Goal: Find specific page/section: Find specific page/section

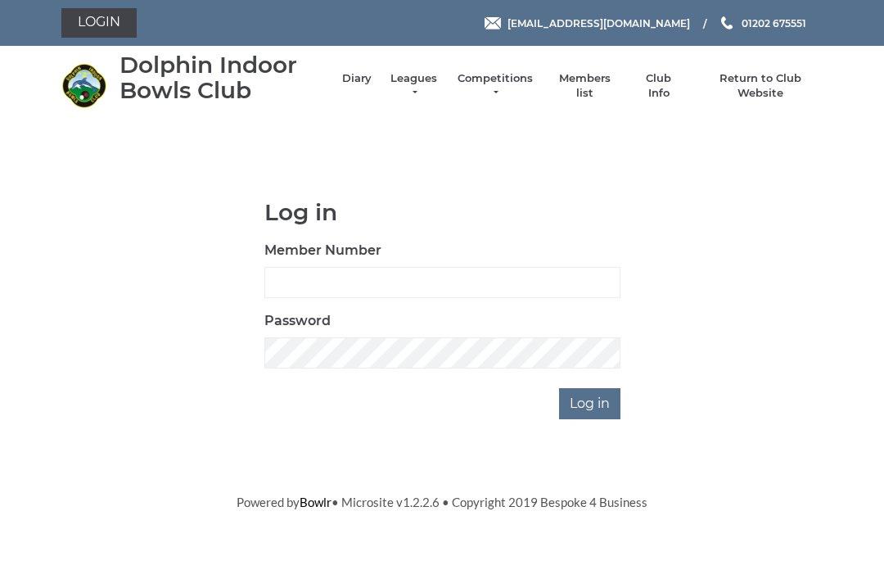
scroll to position [129, 0]
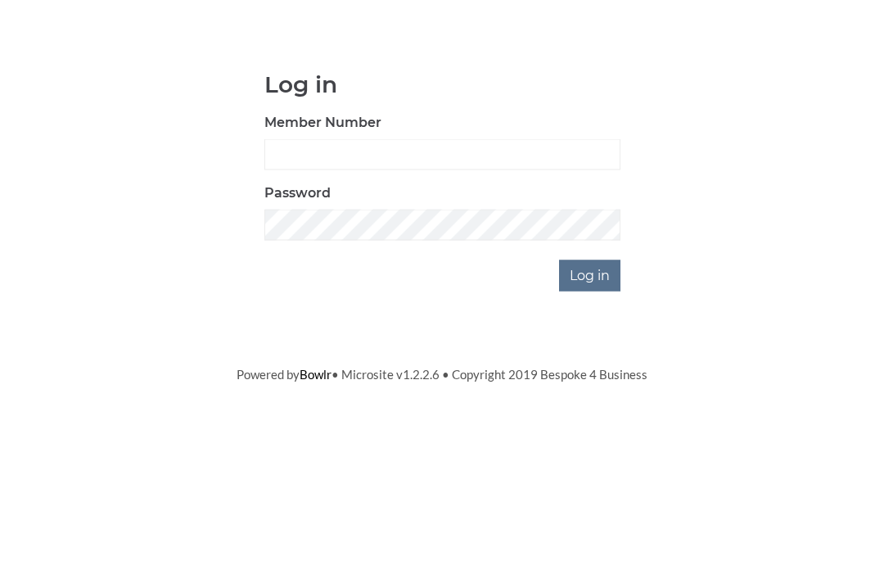
click at [309, 267] on input "Member Number" at bounding box center [443, 282] width 356 height 31
click at [314, 267] on input "Member Number" at bounding box center [443, 282] width 356 height 31
type input "3064"
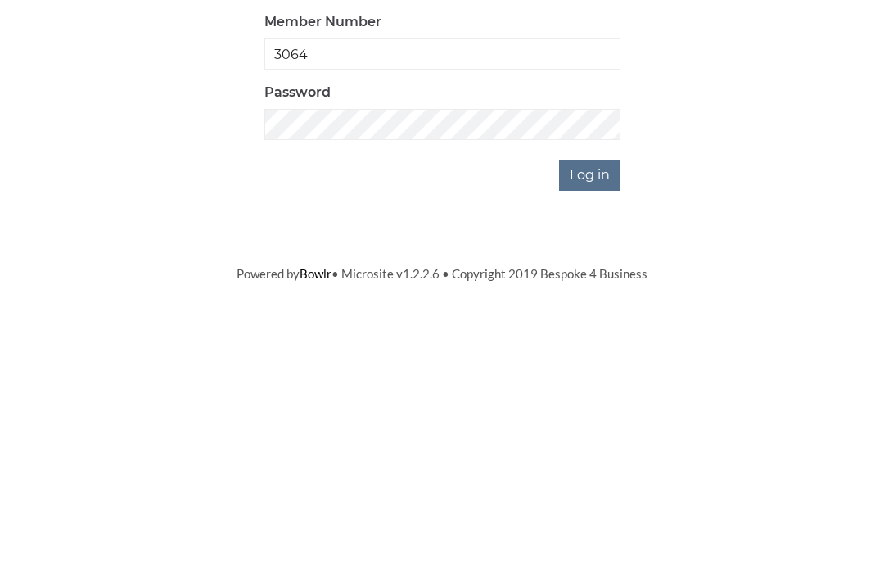
click at [601, 388] on input "Log in" at bounding box center [589, 403] width 61 height 31
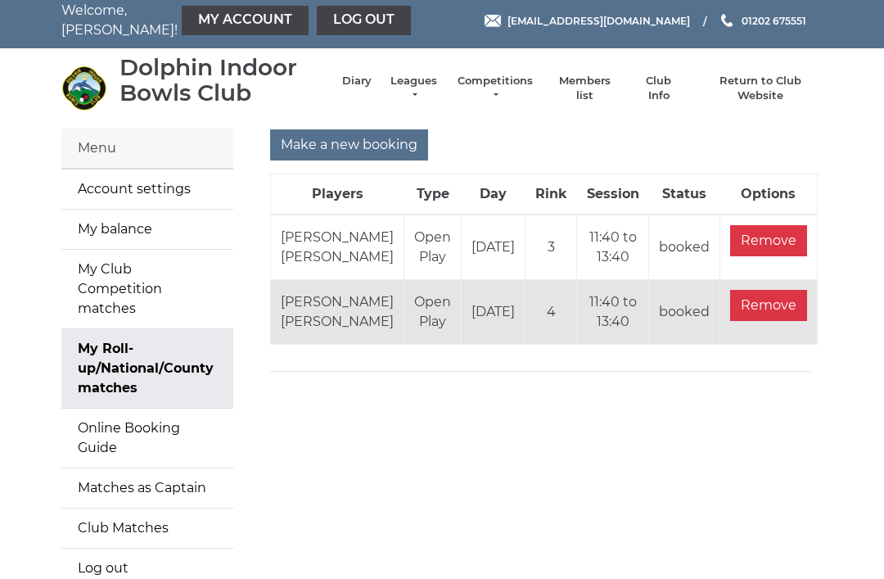
scroll to position [8, 0]
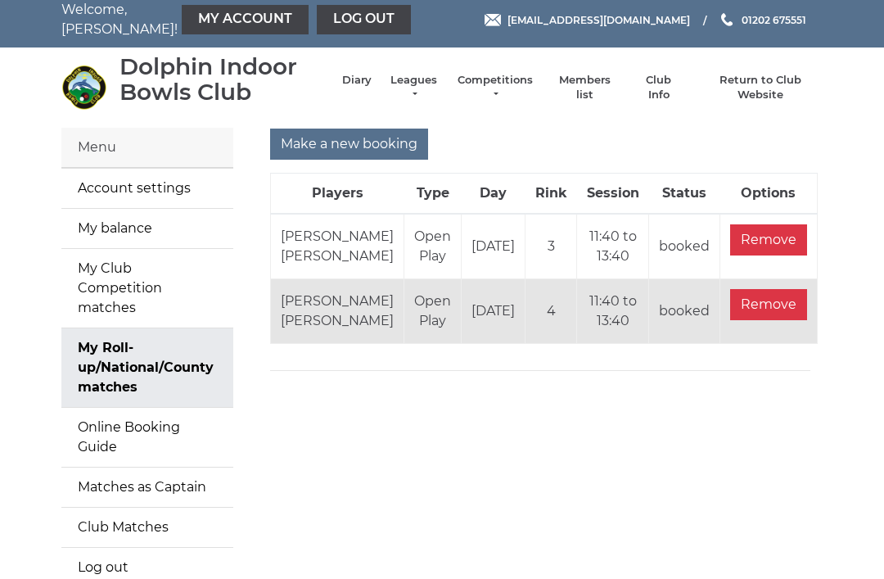
click at [379, 80] on li "Leagues Club leagues - Winter 2025/2026 Club leagues - Summer 2025 Club leagues…" at bounding box center [406, 88] width 68 height 46
click at [360, 88] on link "Diary" at bounding box center [356, 80] width 29 height 15
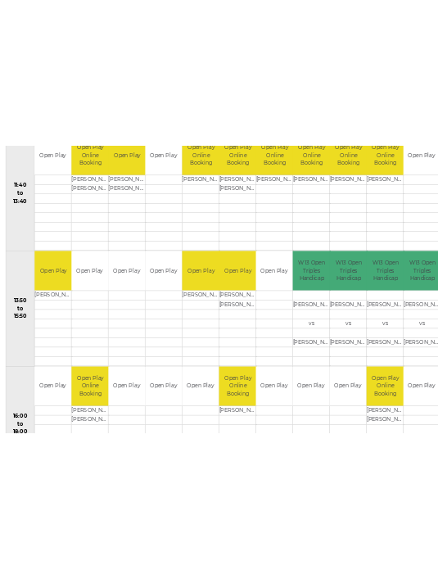
scroll to position [1011, 0]
